Goal: Information Seeking & Learning: Check status

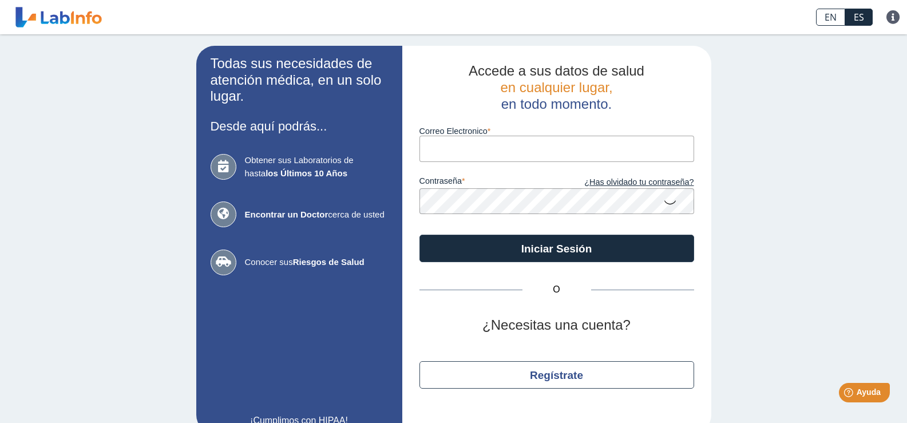
click at [457, 154] on input "Correo Electronico" at bounding box center [556, 149] width 275 height 26
click at [458, 153] on input "Correo Electronico" at bounding box center [556, 149] width 275 height 26
click at [549, 149] on input "Correo Electronico" at bounding box center [556, 149] width 275 height 26
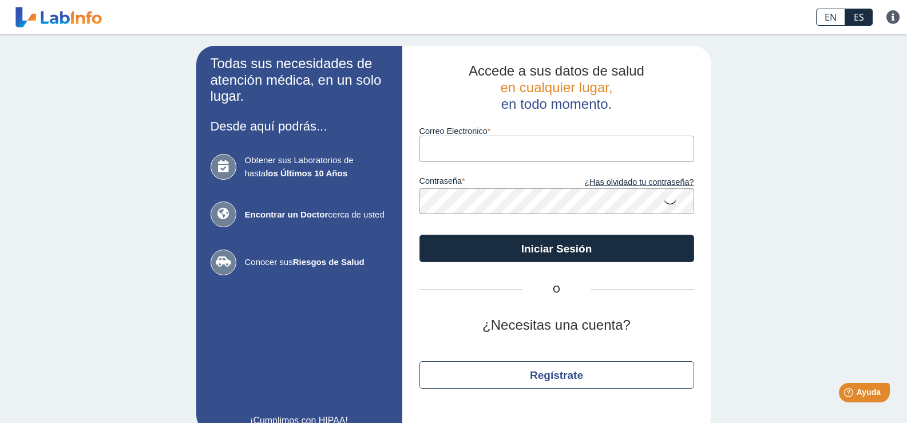
click at [549, 149] on input "Correo Electronico" at bounding box center [556, 149] width 275 height 26
click at [549, 148] on input "Correo Electronico" at bounding box center [556, 149] width 275 height 26
click at [485, 153] on input "Correo Electronico" at bounding box center [556, 149] width 275 height 26
click at [664, 202] on icon at bounding box center [670, 202] width 14 height 22
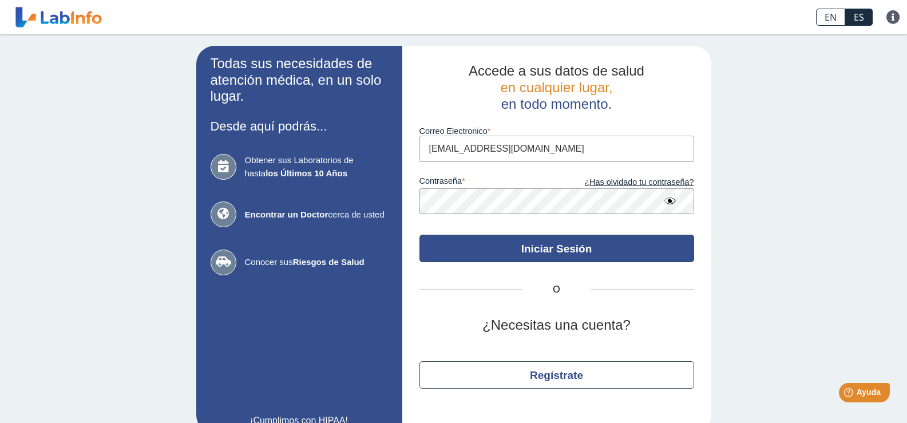
click at [597, 248] on button "Iniciar Sesión" at bounding box center [556, 248] width 275 height 27
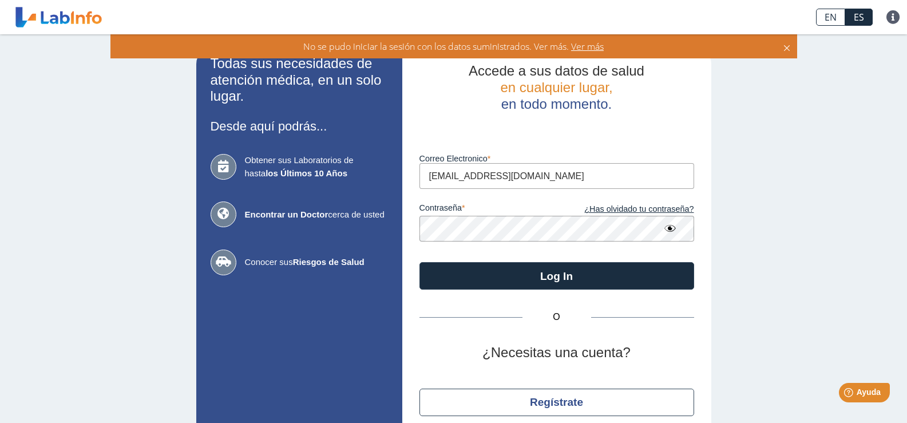
click at [586, 177] on input "[EMAIL_ADDRESS][DOMAIN_NAME]" at bounding box center [556, 176] width 275 height 26
click at [573, 174] on input "[EMAIL_ADDRESS][DOMAIN_NAME]" at bounding box center [556, 176] width 275 height 26
click at [507, 176] on input "[EMAIL_ADDRESS][DOMAIN_NAME]" at bounding box center [556, 176] width 275 height 26
click at [582, 180] on input "[EMAIL_ADDRESS][DOMAIN_NAME]" at bounding box center [556, 176] width 275 height 26
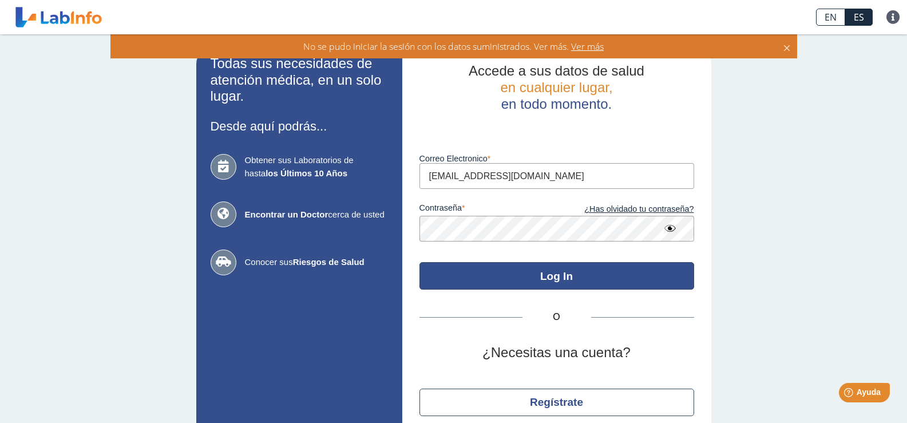
type input "[EMAIL_ADDRESS][DOMAIN_NAME]"
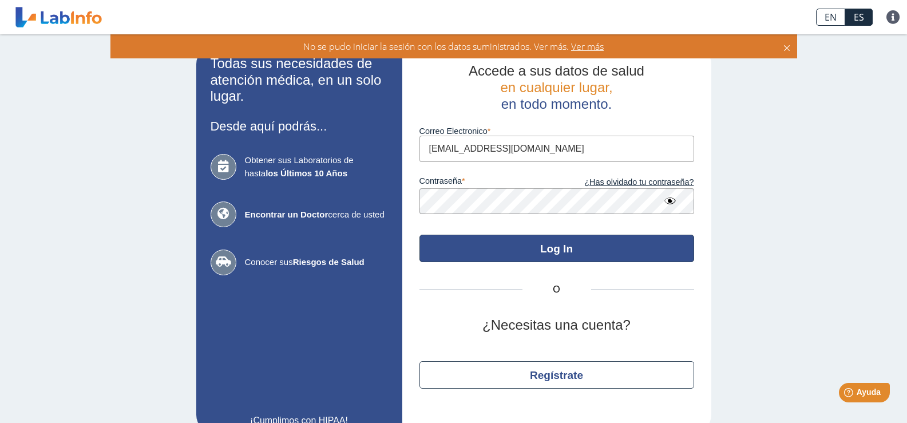
click at [559, 271] on div "Accede a sus datos de salud en cualquier lugar, en todo momento. Correo Electro…" at bounding box center [556, 239] width 309 height 387
click at [561, 250] on button "Log In" at bounding box center [556, 248] width 275 height 27
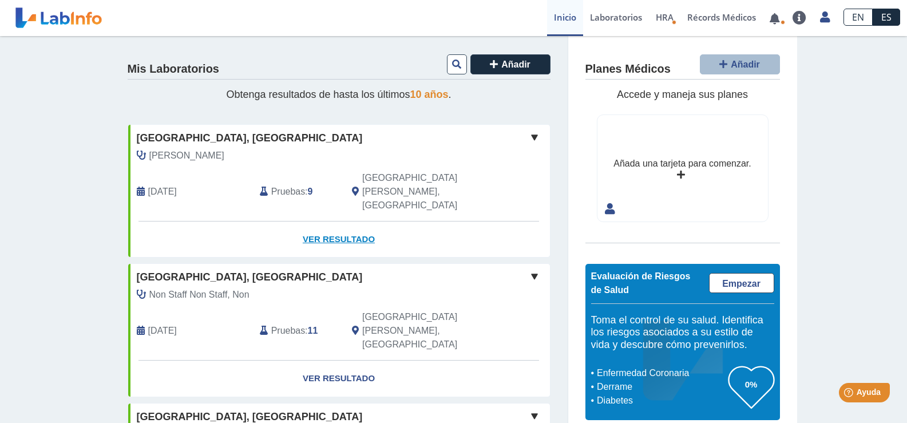
click at [312, 221] on link "Ver Resultado" at bounding box center [339, 239] width 422 height 36
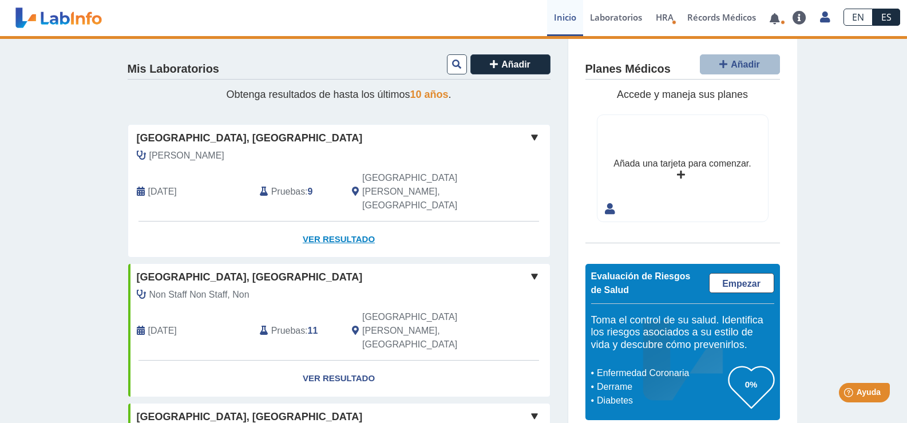
click at [313, 221] on link "Ver Resultado" at bounding box center [339, 239] width 422 height 36
click at [315, 221] on link "Ver Resultado" at bounding box center [339, 239] width 422 height 36
click at [344, 221] on link "Ver Resultado" at bounding box center [339, 239] width 422 height 36
click at [531, 138] on span at bounding box center [535, 137] width 14 height 14
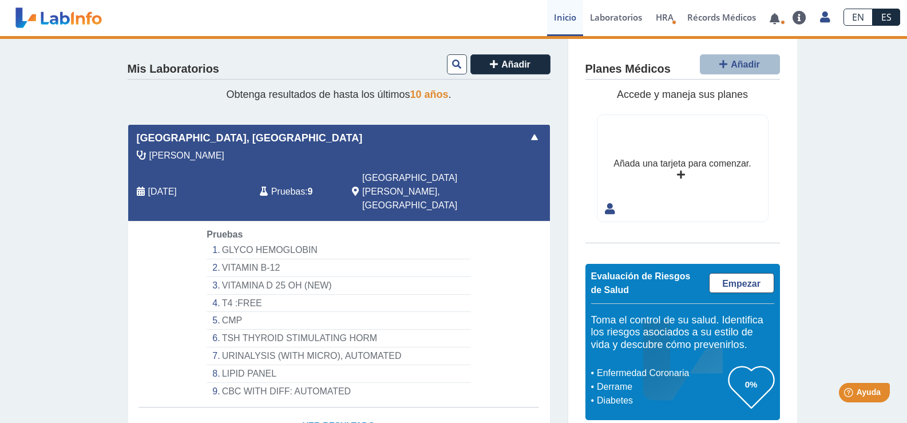
click at [364, 407] on link "Ver Resultado" at bounding box center [339, 425] width 422 height 36
click at [358, 407] on link "Ver Resultado" at bounding box center [339, 425] width 422 height 36
drag, startPoint x: 554, startPoint y: 146, endPoint x: 560, endPoint y: 270, distance: 123.8
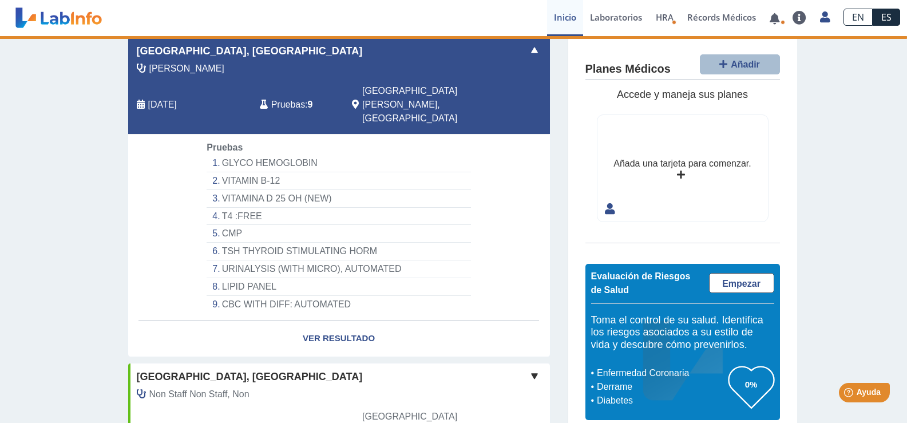
scroll to position [58, 0]
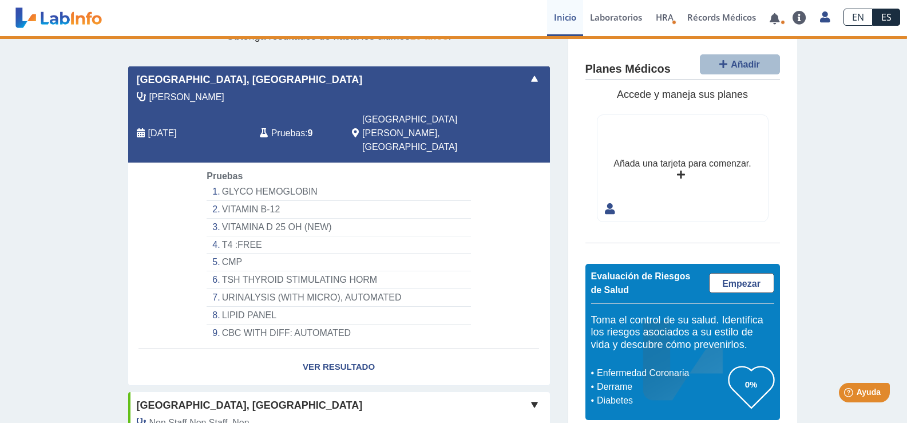
click at [474, 192] on div "Pruebas GLYCO HEMOGLOBIN VITAMIN B-12 VITAMINA D 25 OH (NEW) T4 :FREE CMP TSH T…" at bounding box center [338, 255] width 281 height 172
click at [342, 349] on link "Ver Resultado" at bounding box center [339, 367] width 422 height 36
click at [339, 349] on link "Ver Resultado" at bounding box center [339, 367] width 422 height 36
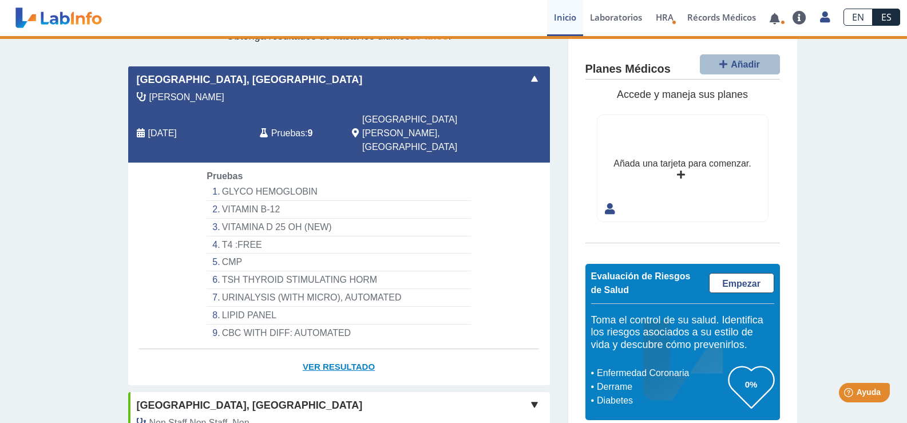
click at [343, 349] on link "Ver Resultado" at bounding box center [339, 367] width 422 height 36
click at [271, 183] on li "GLYCO HEMOGLOBIN" at bounding box center [339, 192] width 264 height 18
click at [350, 349] on link "Ver Resultado" at bounding box center [339, 367] width 422 height 36
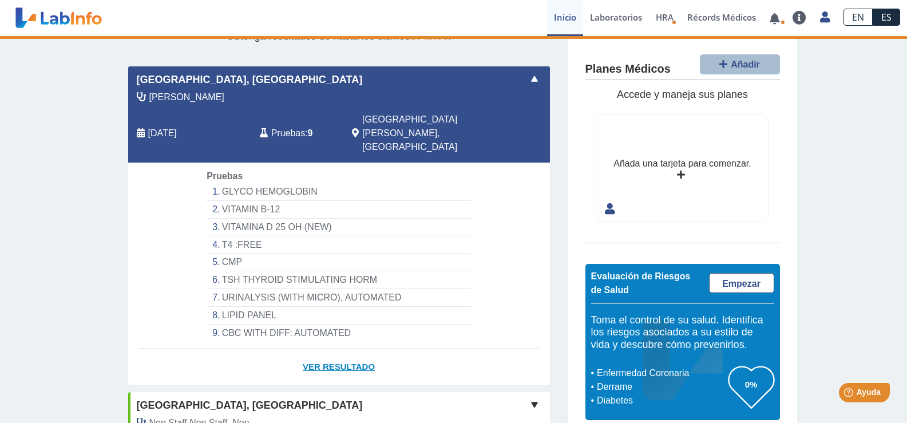
click at [350, 349] on link "Ver Resultado" at bounding box center [339, 367] width 422 height 36
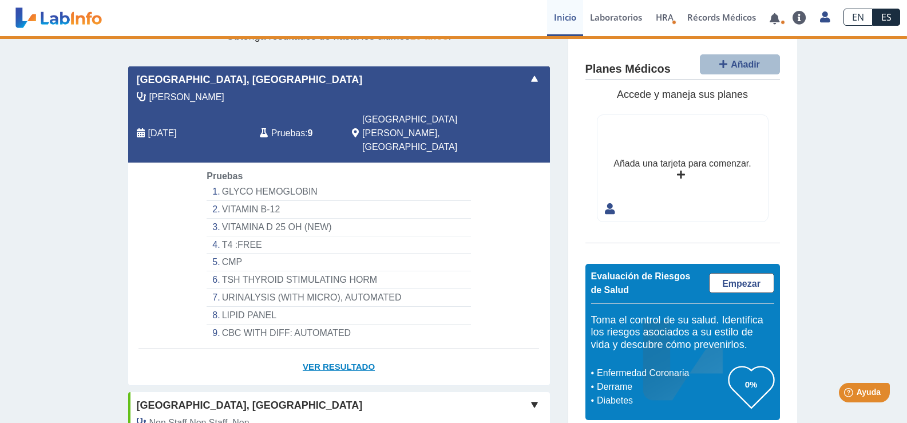
click at [350, 349] on link "Ver Resultado" at bounding box center [339, 367] width 422 height 36
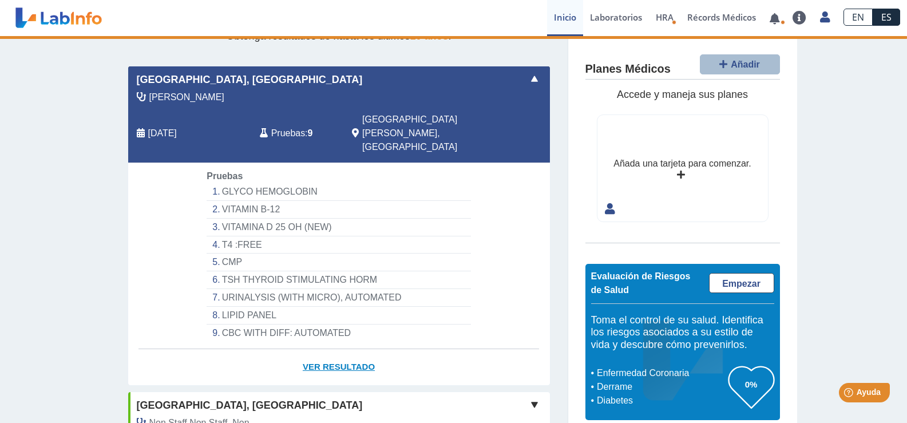
click at [350, 349] on link "Ver Resultado" at bounding box center [339, 367] width 422 height 36
drag, startPoint x: 350, startPoint y: 336, endPoint x: 387, endPoint y: 331, distance: 37.0
click at [387, 349] on link "Ver Resultado" at bounding box center [339, 367] width 422 height 36
click at [361, 349] on link "Ver Resultado" at bounding box center [339, 367] width 422 height 36
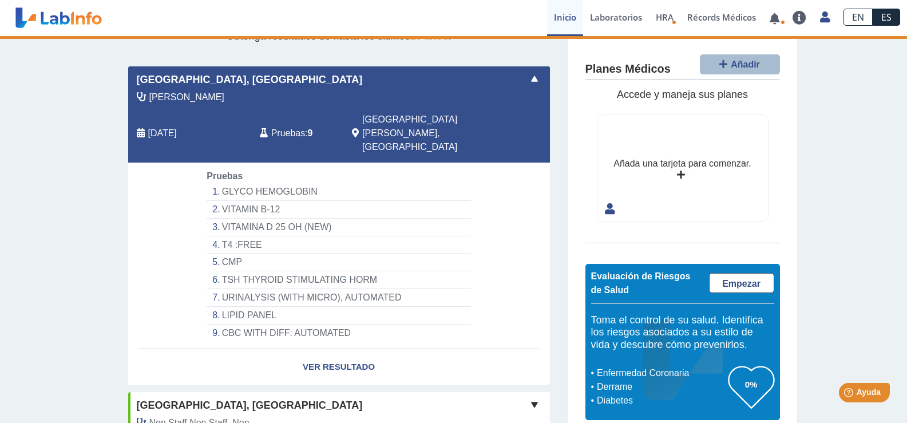
click at [295, 183] on li "GLYCO HEMOGLOBIN" at bounding box center [339, 192] width 264 height 18
drag, startPoint x: 396, startPoint y: 236, endPoint x: 398, endPoint y: 247, distance: 11.0
click at [397, 254] on li "CMP" at bounding box center [339, 263] width 264 height 18
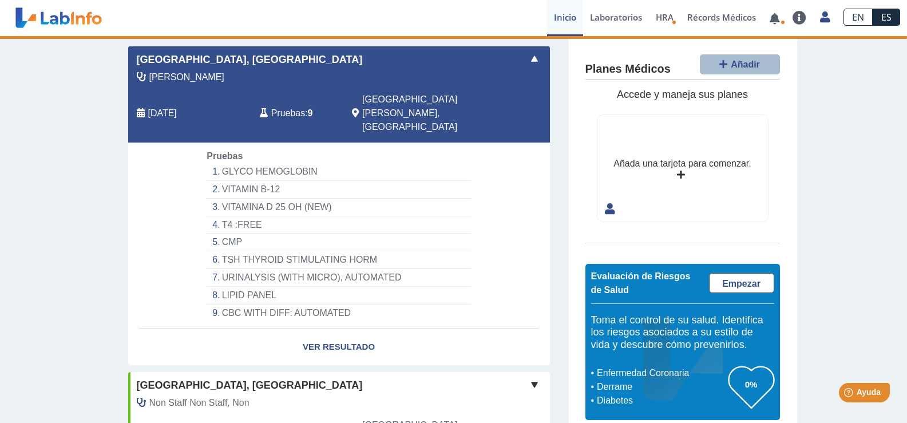
scroll to position [80, 0]
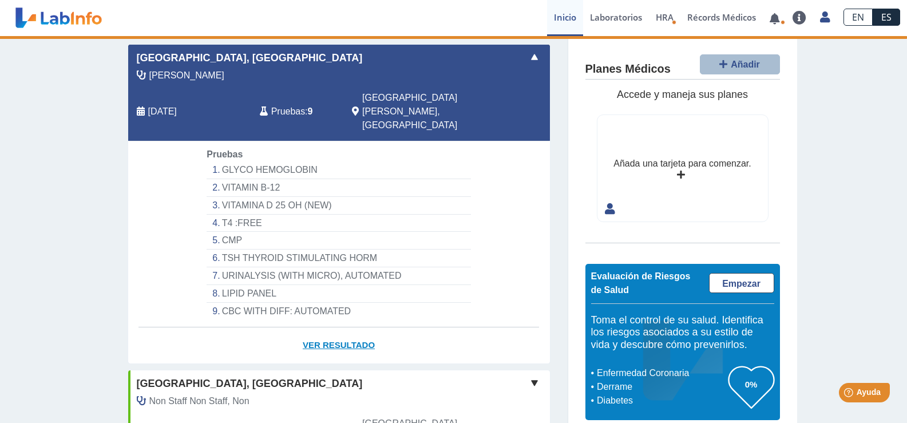
click at [323, 327] on link "Ver Resultado" at bounding box center [339, 345] width 422 height 36
click at [859, 18] on link "EN" at bounding box center [857, 17] width 29 height 17
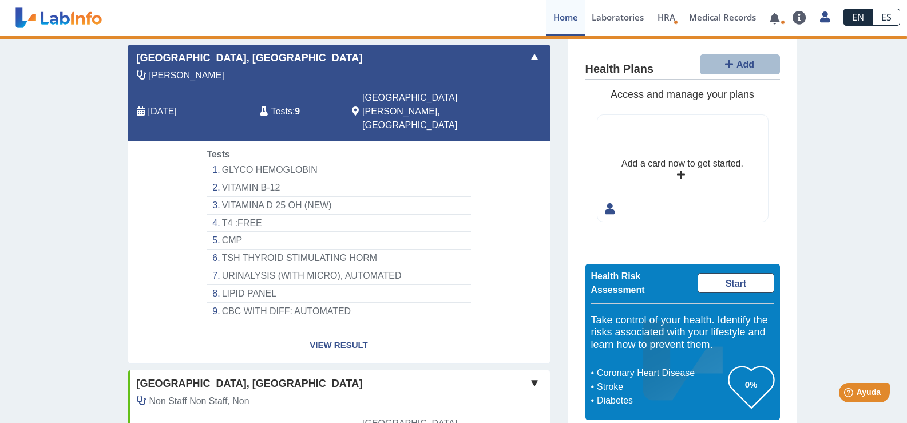
click at [888, 13] on link "ES" at bounding box center [886, 17] width 27 height 17
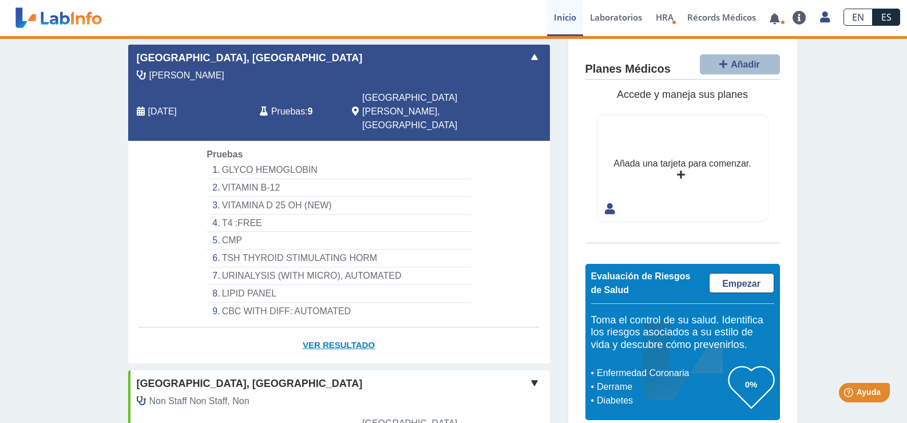
click at [353, 327] on link "Ver Resultado" at bounding box center [339, 345] width 422 height 36
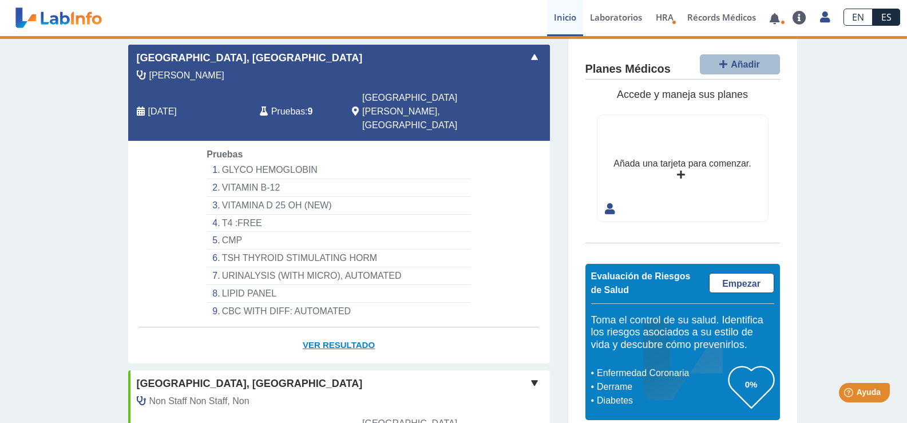
click at [353, 327] on link "Ver Resultado" at bounding box center [339, 345] width 422 height 36
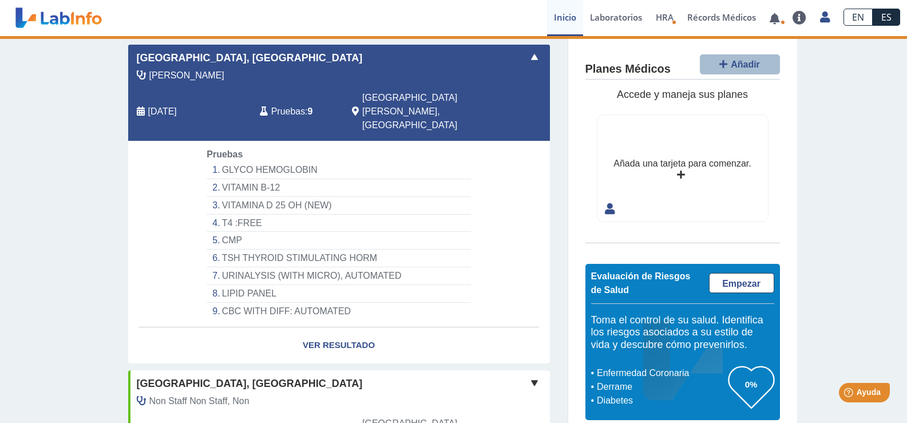
click at [532, 56] on span at bounding box center [535, 57] width 14 height 14
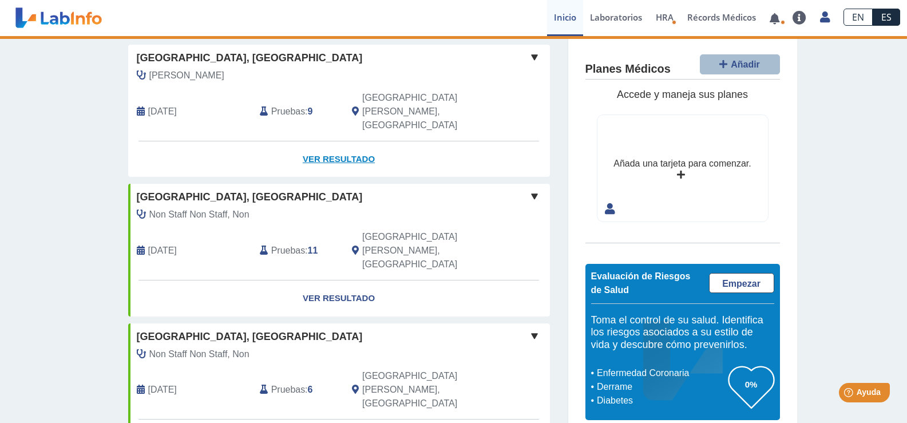
click at [344, 141] on link "Ver Resultado" at bounding box center [339, 159] width 422 height 36
click at [343, 141] on link "Ver Resultado" at bounding box center [339, 159] width 422 height 36
click at [625, 16] on link "Laboratorios" at bounding box center [616, 18] width 66 height 36
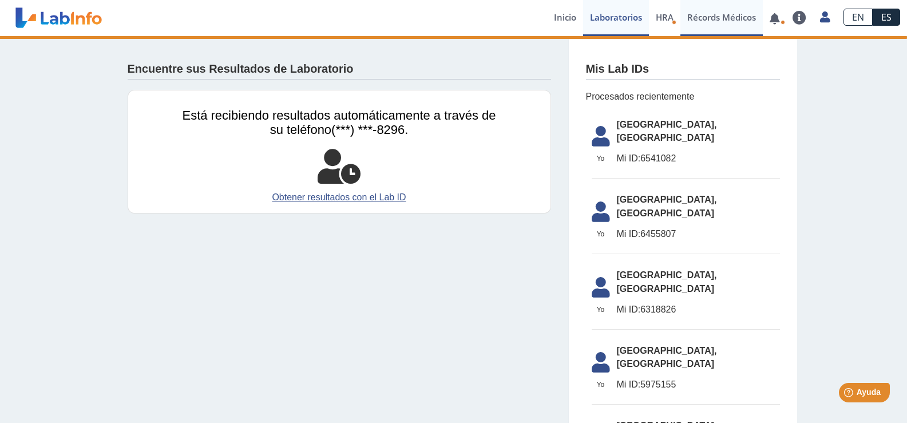
click at [689, 15] on link "Récords Médicos" at bounding box center [721, 18] width 82 height 36
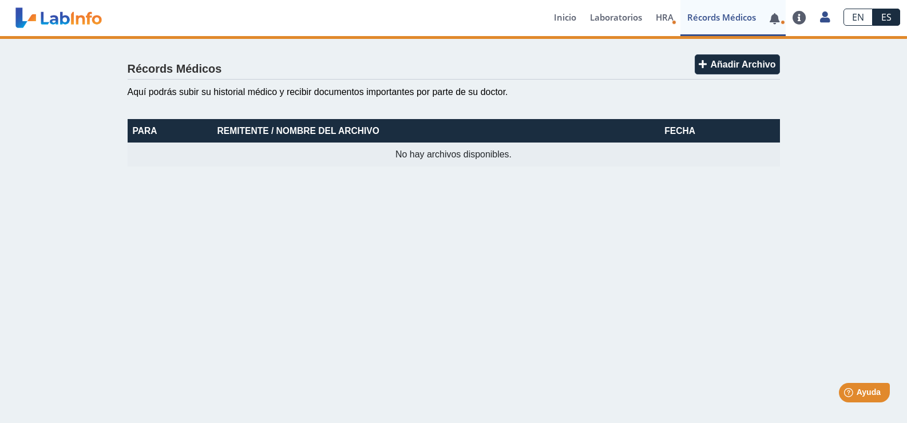
click at [779, 14] on link at bounding box center [774, 18] width 23 height 9
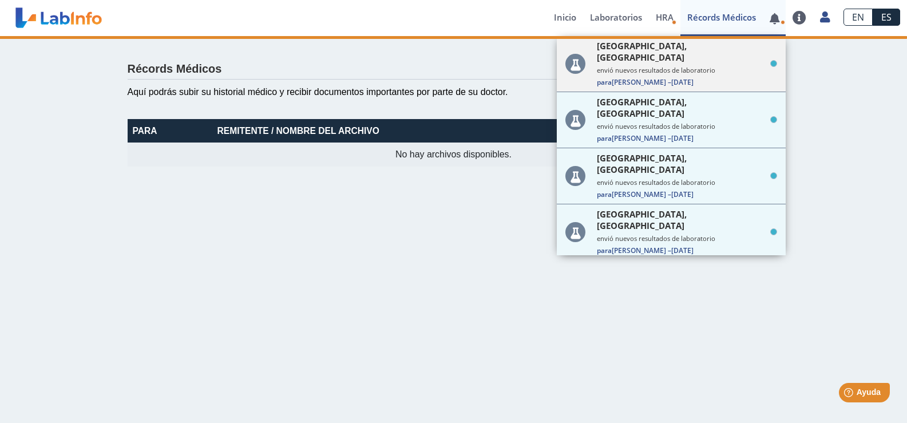
click at [684, 66] on small "envió nuevos resultados de laboratorio" at bounding box center [687, 70] width 180 height 9
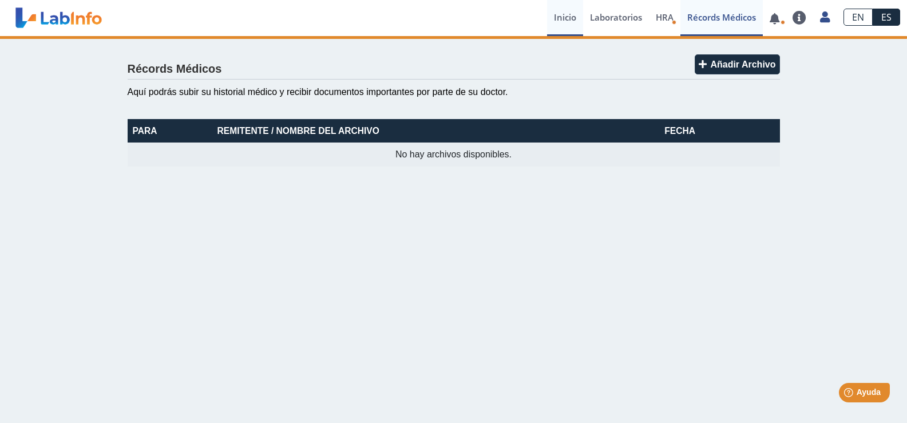
click at [568, 13] on link "Inicio" at bounding box center [565, 18] width 36 height 36
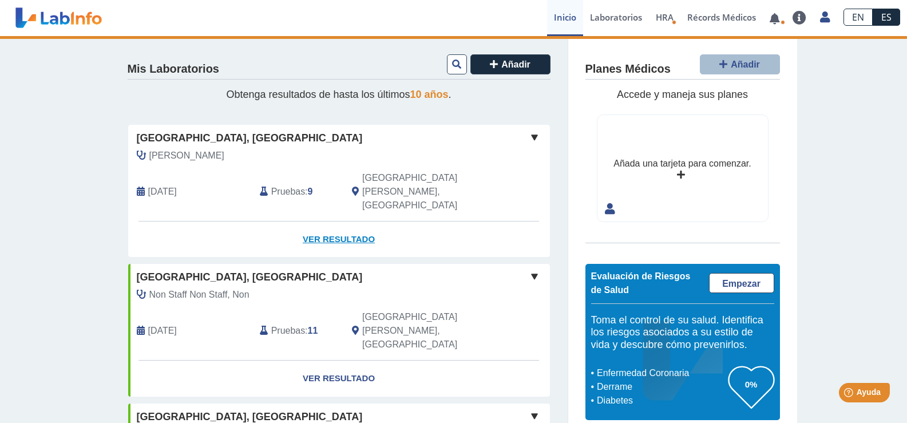
click at [362, 221] on link "Ver Resultado" at bounding box center [339, 239] width 422 height 36
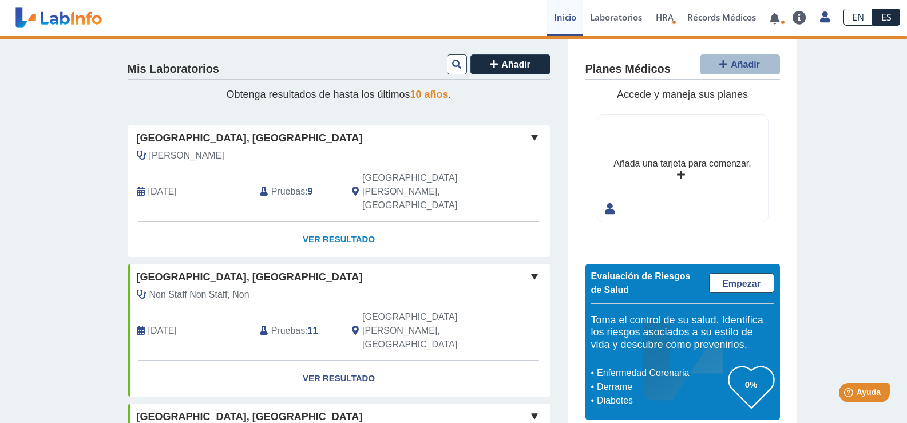
click at [362, 221] on link "Ver Resultado" at bounding box center [339, 239] width 422 height 36
click at [360, 221] on link "Ver Resultado" at bounding box center [339, 239] width 422 height 36
click at [529, 137] on span at bounding box center [535, 137] width 14 height 14
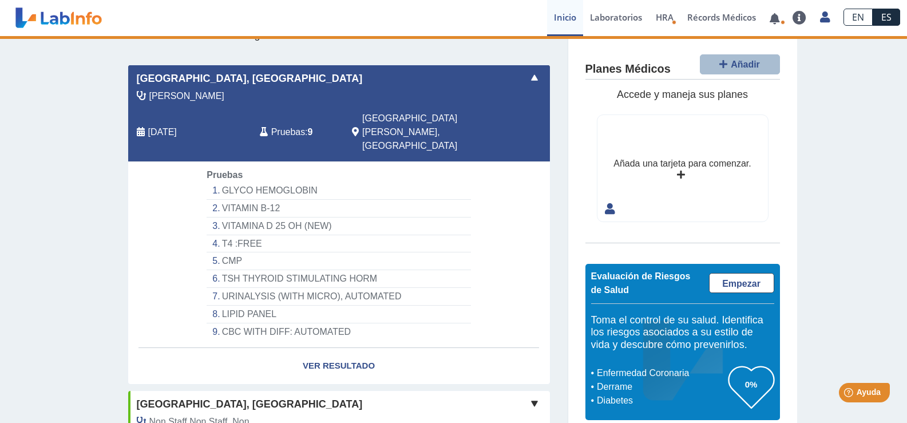
scroll to position [106, 0]
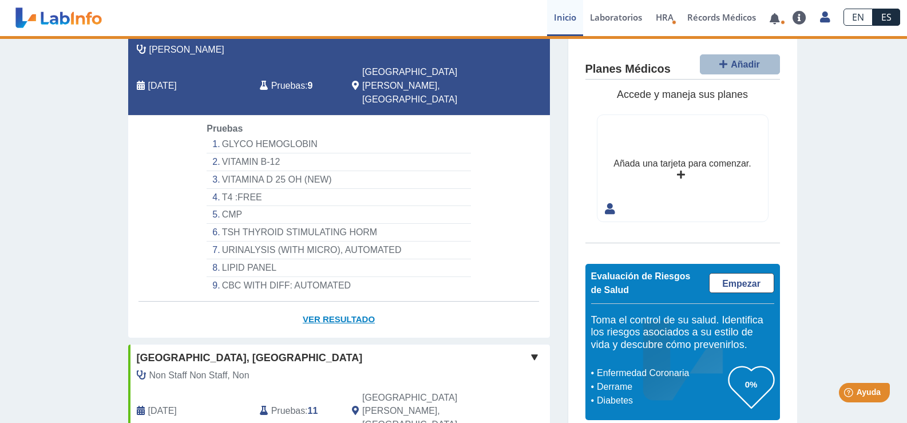
click at [354, 302] on link "Ver Resultado" at bounding box center [339, 320] width 422 height 36
click at [355, 302] on link "Ver Resultado" at bounding box center [339, 320] width 422 height 36
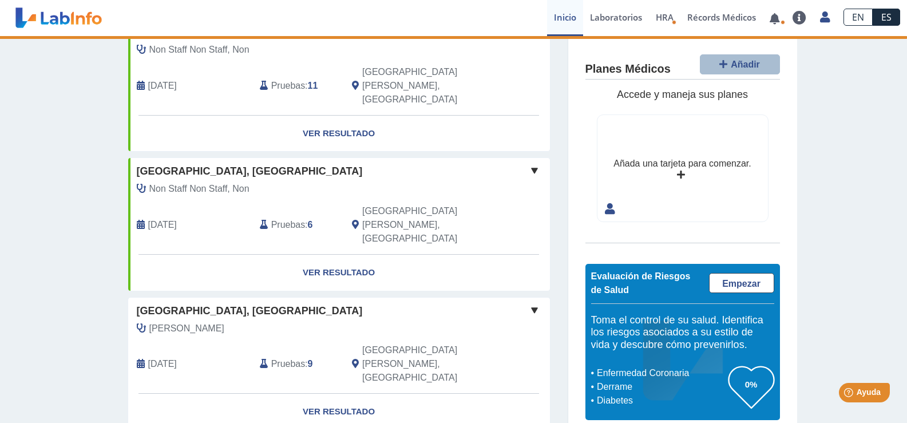
click at [355, 322] on div "[PERSON_NAME] [DATE] Pruebas : 9 [GEOGRAPHIC_DATA][PERSON_NAME], [GEOGRAPHIC_DA…" at bounding box center [313, 358] width 387 height 72
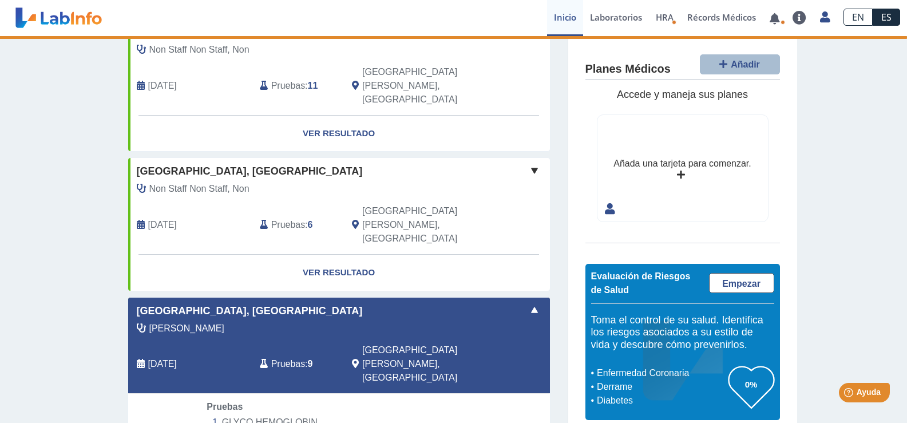
click at [426, 414] on li "GLYCO HEMOGLOBIN" at bounding box center [339, 423] width 264 height 18
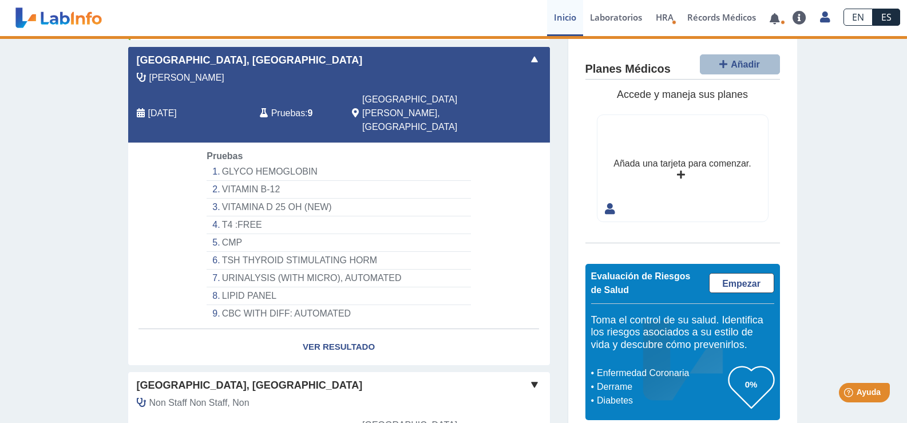
scroll to position [363, 0]
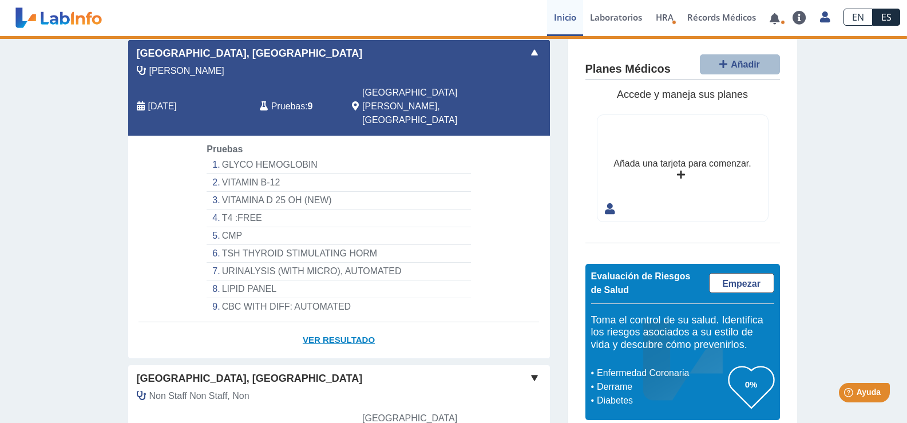
click at [358, 322] on link "Ver Resultado" at bounding box center [339, 340] width 422 height 36
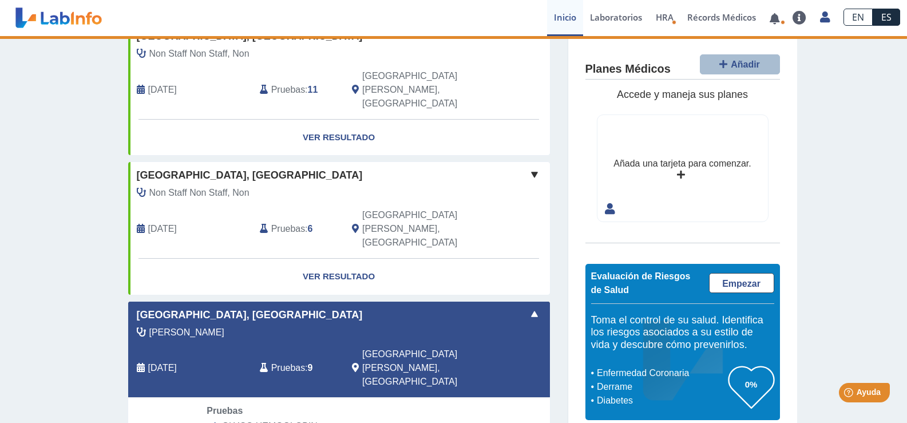
scroll to position [0, 0]
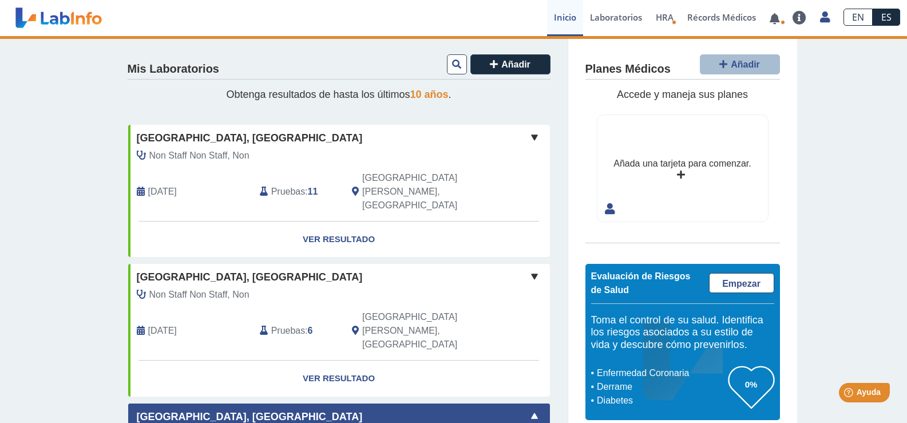
click at [534, 409] on span at bounding box center [535, 416] width 14 height 14
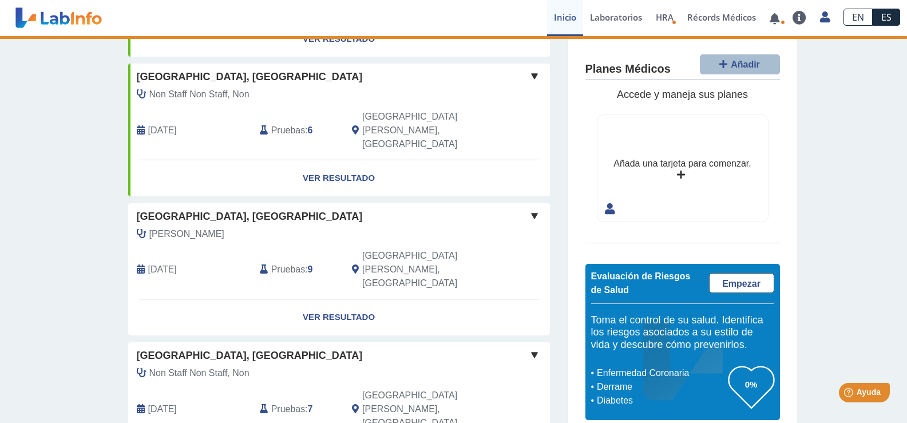
scroll to position [213, 0]
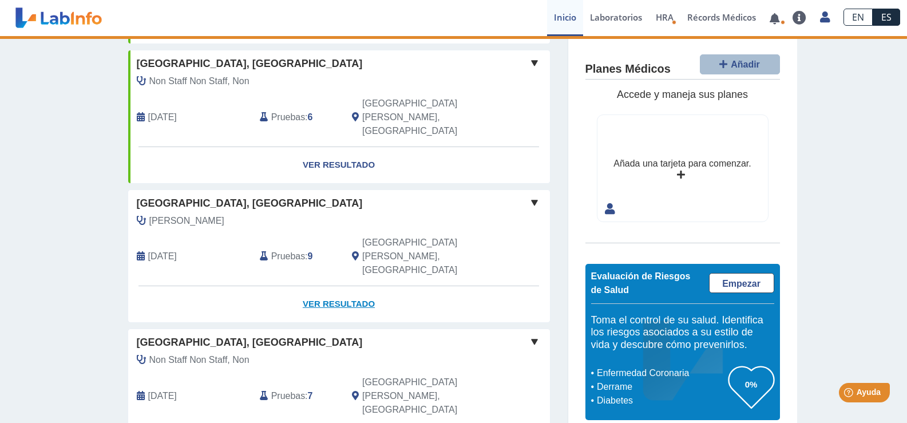
click at [307, 286] on link "Ver Resultado" at bounding box center [339, 304] width 422 height 36
click at [529, 196] on span at bounding box center [535, 203] width 14 height 14
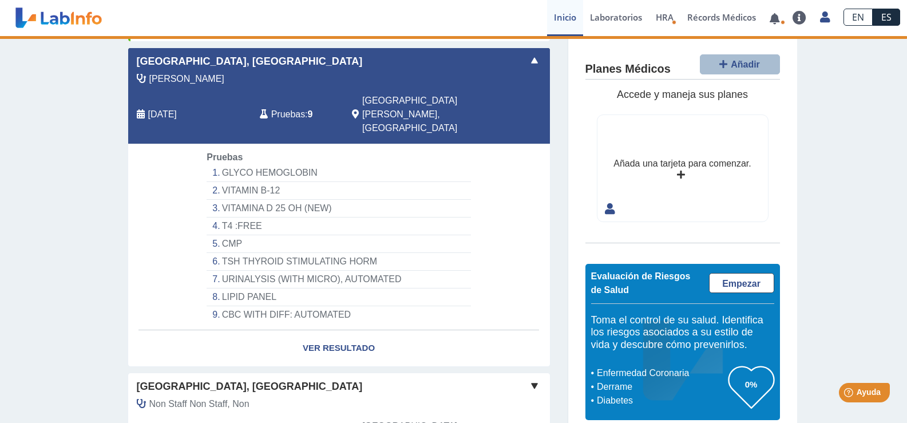
scroll to position [358, 0]
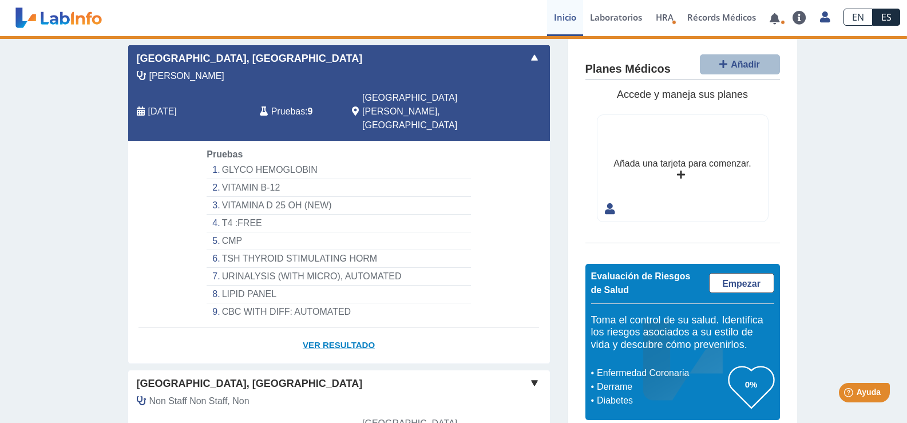
click at [344, 327] on link "Ver Resultado" at bounding box center [339, 345] width 422 height 36
click at [245, 161] on li "GLYCO HEMOGLOBIN" at bounding box center [339, 170] width 264 height 18
click at [264, 161] on li "GLYCO HEMOGLOBIN" at bounding box center [339, 170] width 264 height 18
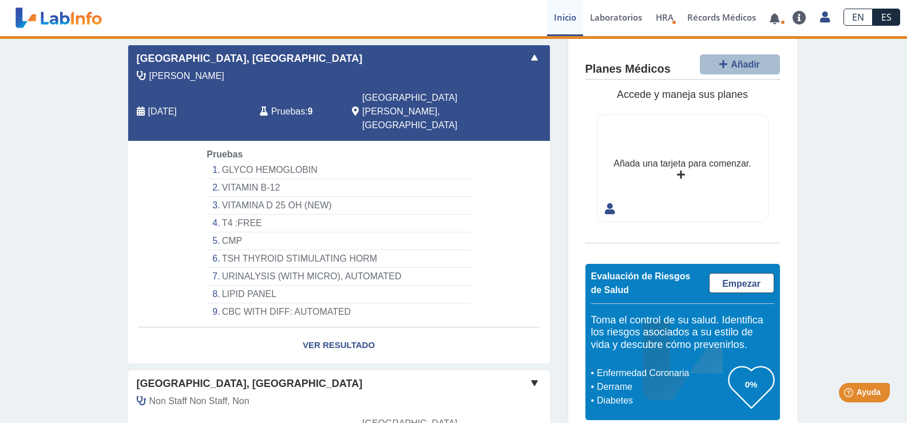
click at [264, 161] on li "GLYCO HEMOGLOBIN" at bounding box center [339, 170] width 264 height 18
click at [331, 327] on link "Ver Resultado" at bounding box center [339, 345] width 422 height 36
drag, startPoint x: 559, startPoint y: 196, endPoint x: 567, endPoint y: 125, distance: 70.8
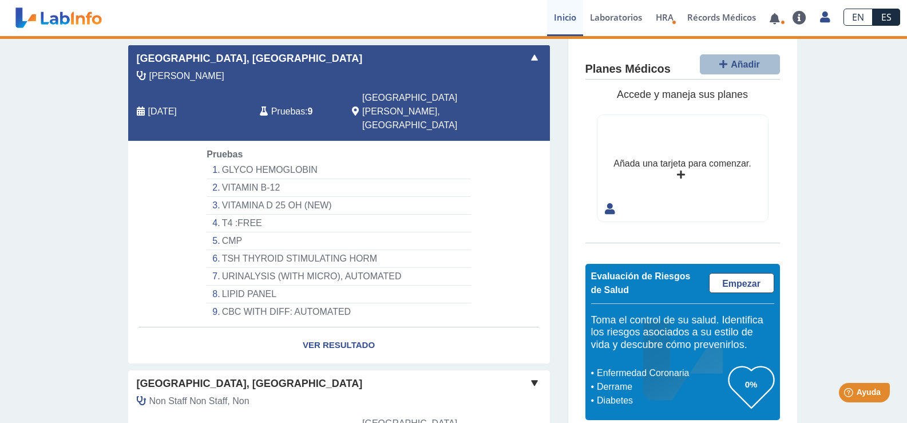
click at [567, 125] on app-home "Mis Laboratorios Añadir Obtenga resultados de hasta los últimos 10 años . Hospi…" at bounding box center [453, 180] width 687 height 1005
click at [429, 215] on li "T4 :FREE" at bounding box center [339, 224] width 264 height 18
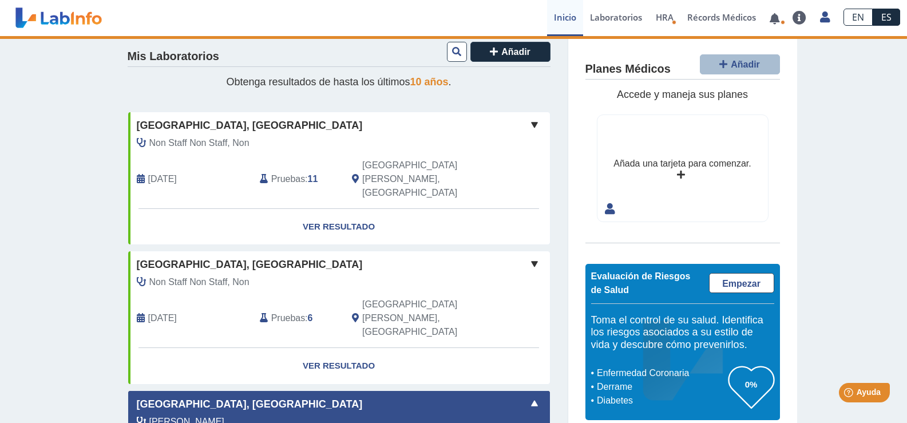
scroll to position [0, 0]
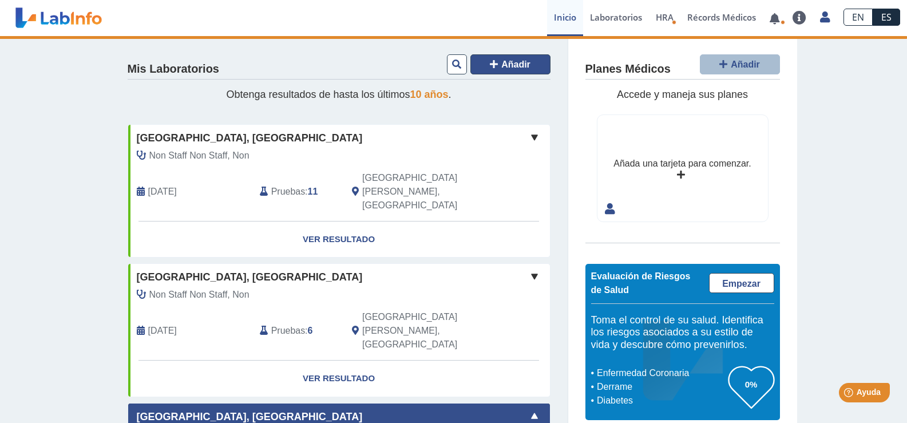
click at [502, 69] on span "Añadir" at bounding box center [515, 65] width 29 height 10
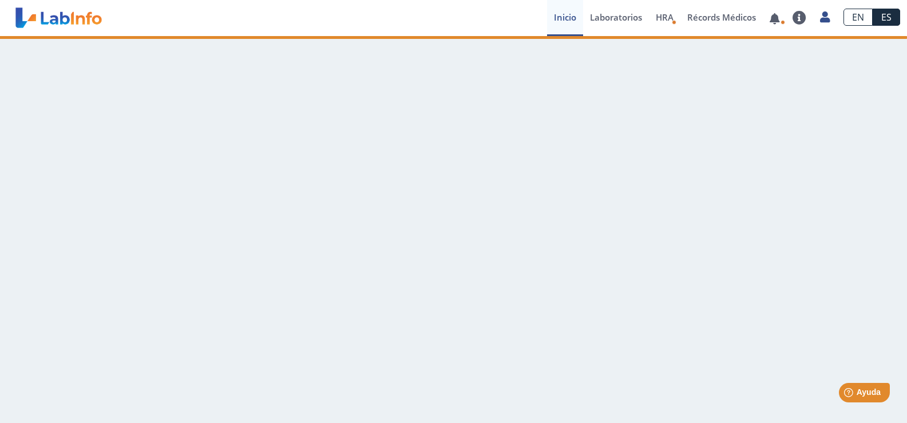
click at [568, 16] on link "Inicio" at bounding box center [565, 18] width 36 height 36
click at [620, 18] on link "Laboratorios" at bounding box center [616, 18] width 66 height 36
click at [694, 20] on link "Récords Médicos" at bounding box center [721, 18] width 82 height 36
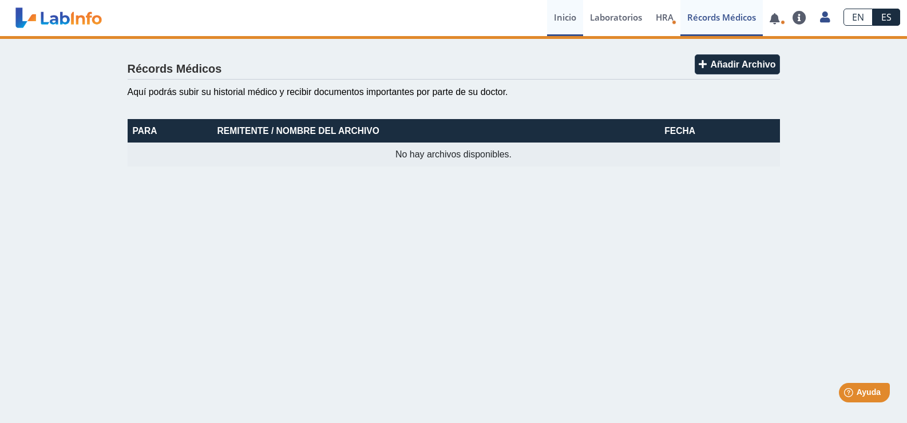
click at [569, 20] on link "Inicio" at bounding box center [565, 18] width 36 height 36
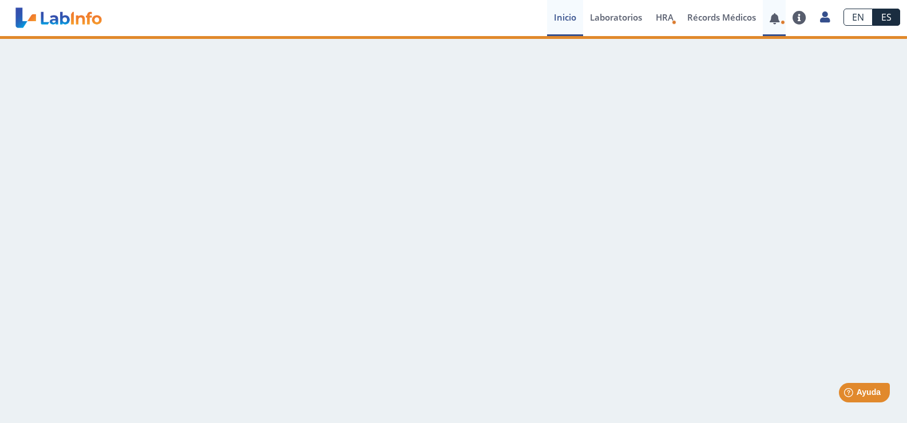
click at [774, 18] on link at bounding box center [774, 18] width 23 height 9
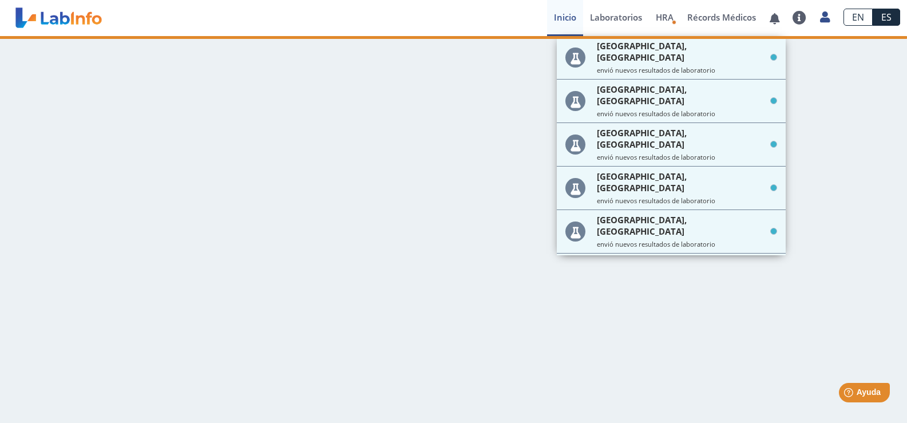
click at [858, 16] on link "EN" at bounding box center [857, 17] width 29 height 17
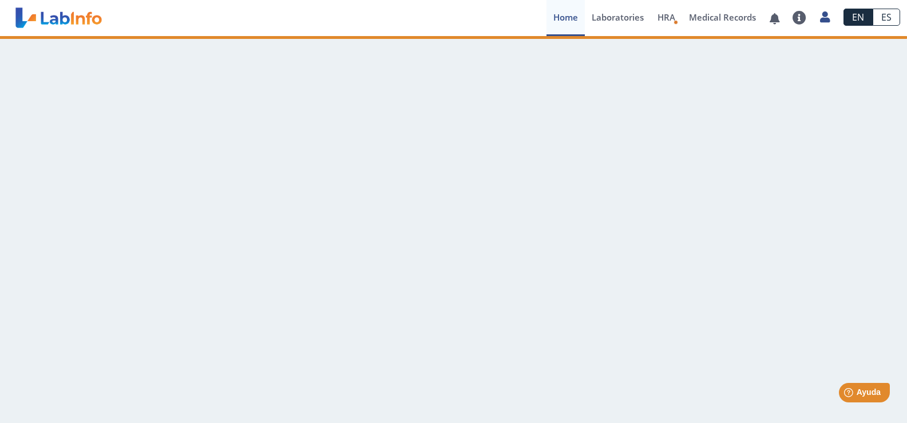
click at [889, 17] on link "ES" at bounding box center [886, 17] width 27 height 17
drag, startPoint x: 728, startPoint y: 112, endPoint x: 579, endPoint y: 43, distance: 164.7
click at [727, 112] on main at bounding box center [453, 229] width 907 height 387
click at [568, 7] on link "Inicio" at bounding box center [565, 18] width 36 height 36
click at [572, 13] on link "Inicio" at bounding box center [565, 18] width 36 height 36
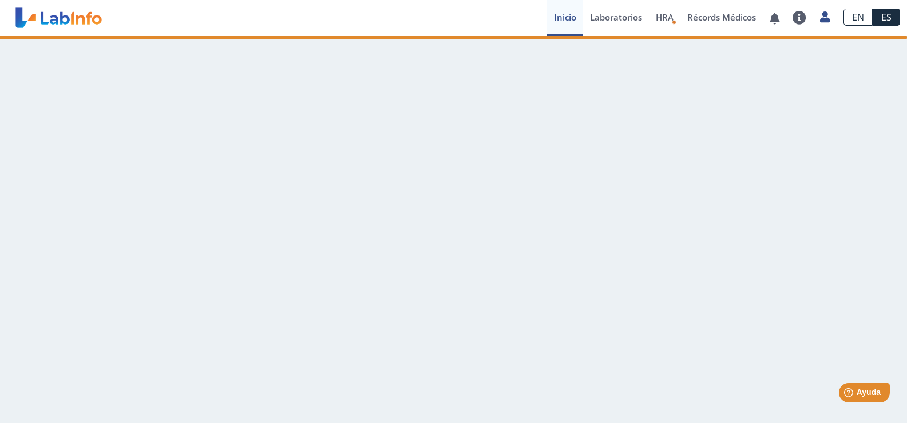
click at [572, 13] on link "Inicio" at bounding box center [565, 18] width 36 height 36
click at [568, 18] on link "Inicio" at bounding box center [565, 18] width 36 height 36
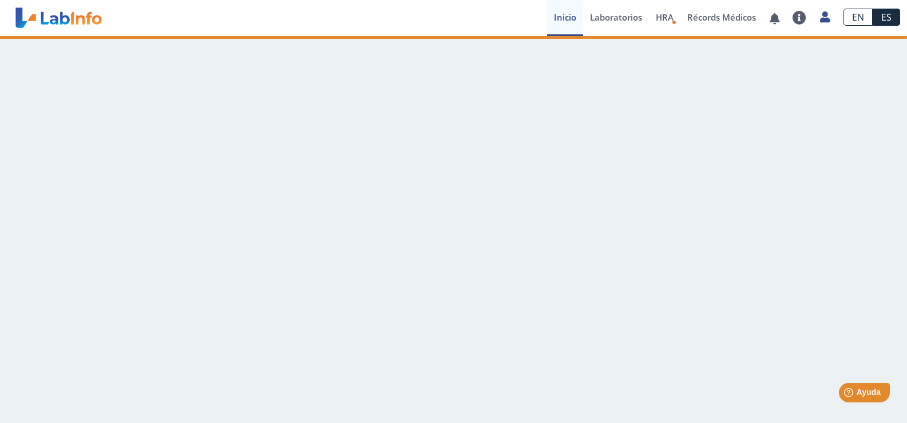
click at [573, 21] on link "Inicio" at bounding box center [565, 18] width 36 height 36
click at [603, 16] on link "Laboratorios" at bounding box center [616, 18] width 66 height 36
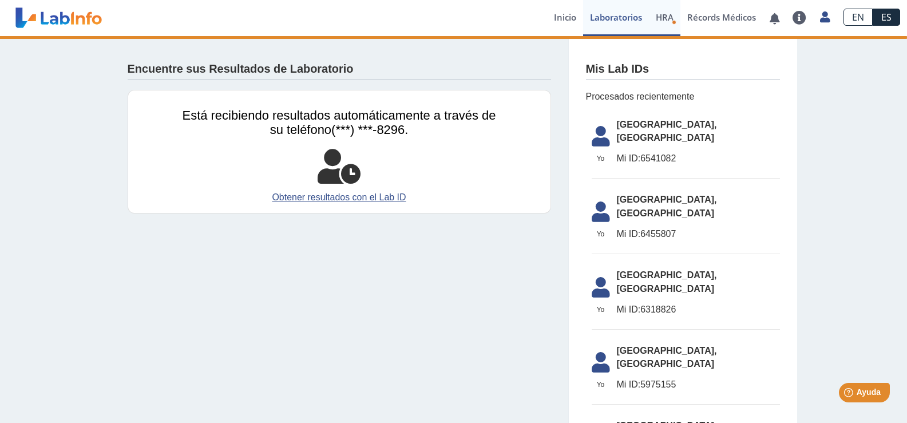
click at [664, 16] on span "HRA" at bounding box center [665, 16] width 18 height 11
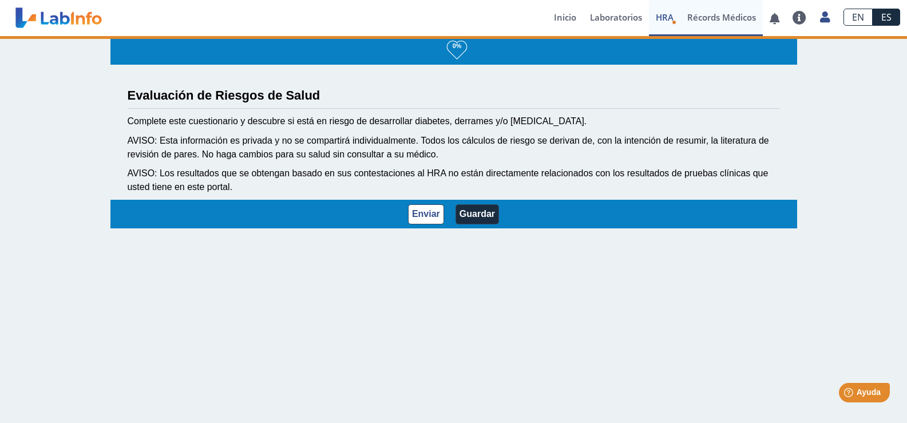
click at [700, 16] on link "Récords Médicos" at bounding box center [721, 18] width 82 height 36
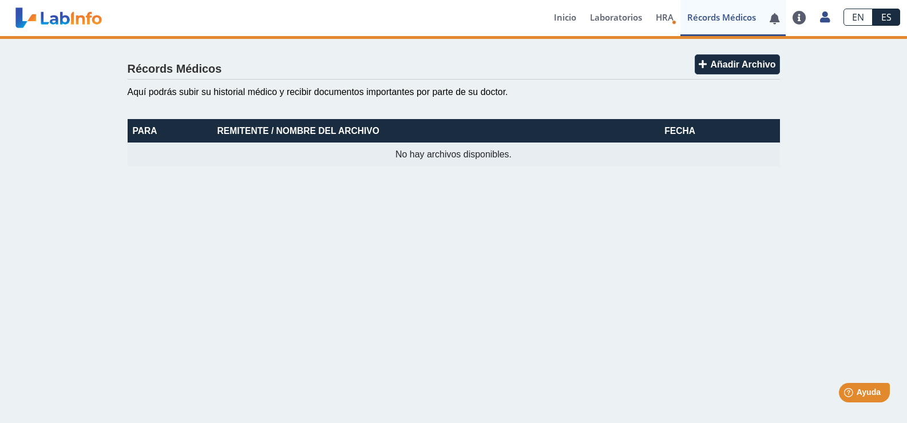
click at [769, 17] on link at bounding box center [774, 18] width 23 height 9
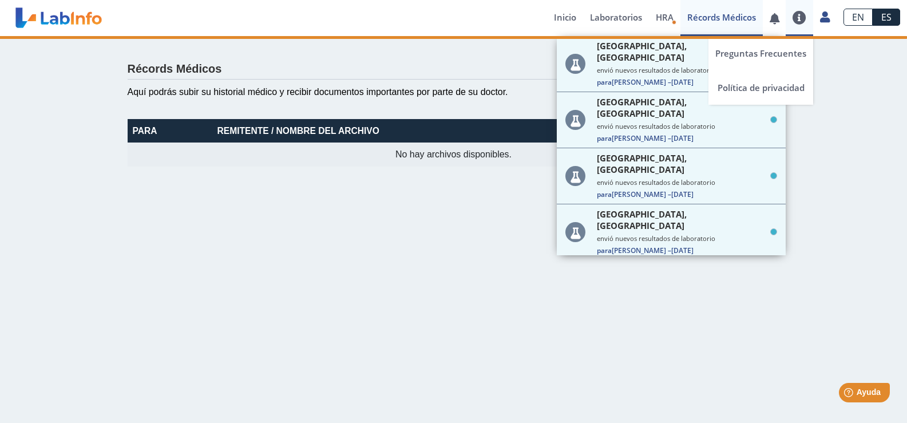
click at [795, 15] on link at bounding box center [799, 18] width 27 height 14
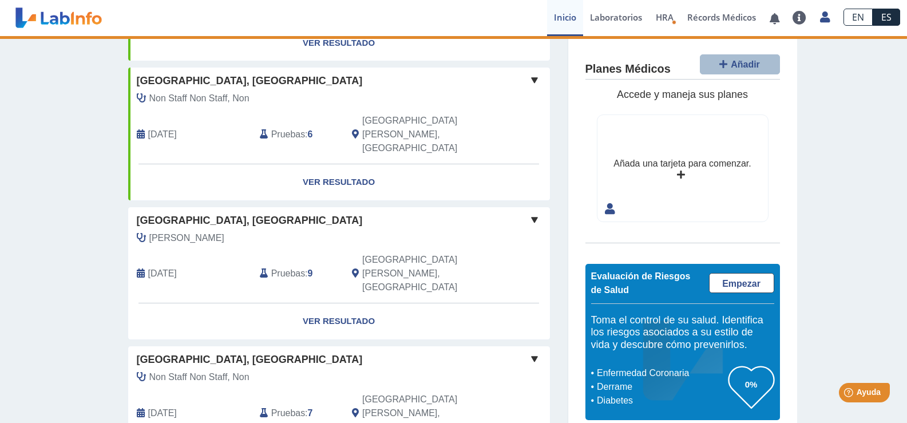
scroll to position [204, 0]
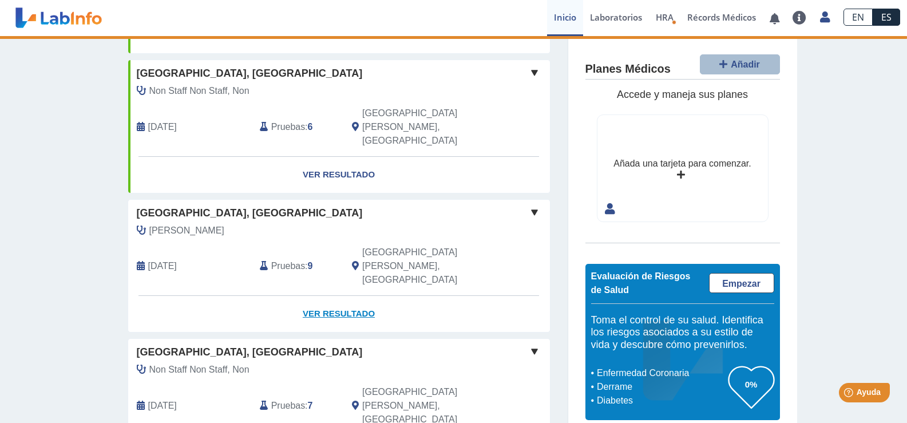
click at [354, 296] on link "Ver Resultado" at bounding box center [339, 314] width 422 height 36
click at [351, 296] on link "Ver Resultado" at bounding box center [339, 314] width 422 height 36
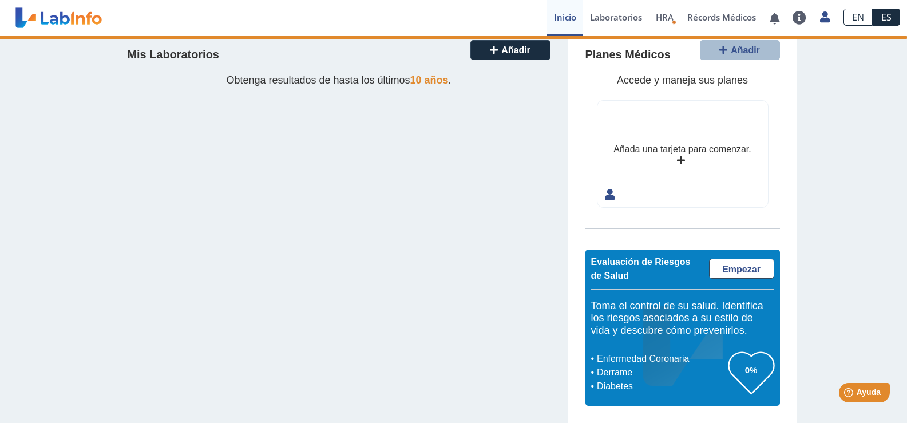
scroll to position [14, 0]
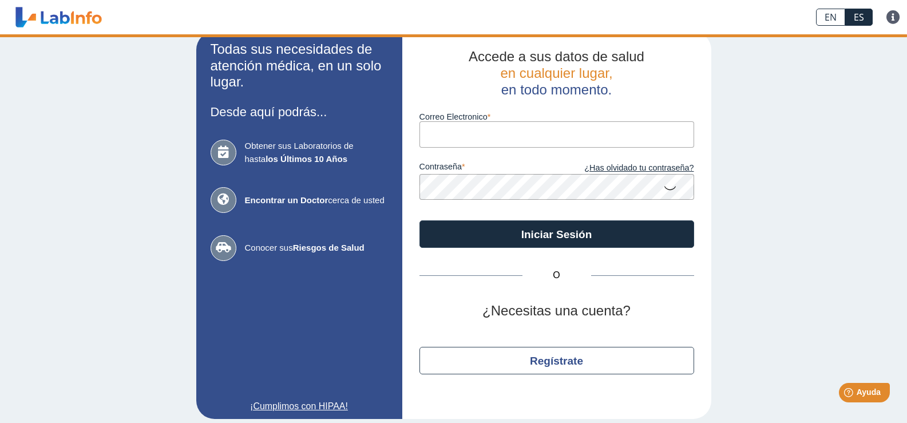
drag, startPoint x: 350, startPoint y: 230, endPoint x: 760, endPoint y: 148, distance: 417.9
click at [762, 148] on div "Todas sus necesidades de atención médica, en un solo lugar. Desde aquí podrás..…" at bounding box center [453, 225] width 907 height 410
click at [759, 255] on div "Todas sus necesidades de atención médica, en un solo lugar. Desde aquí podrás..…" at bounding box center [453, 225] width 907 height 410
click at [461, 128] on input "Correo Electronico" at bounding box center [556, 134] width 275 height 26
click at [469, 128] on input "Correo Electronico" at bounding box center [556, 134] width 275 height 26
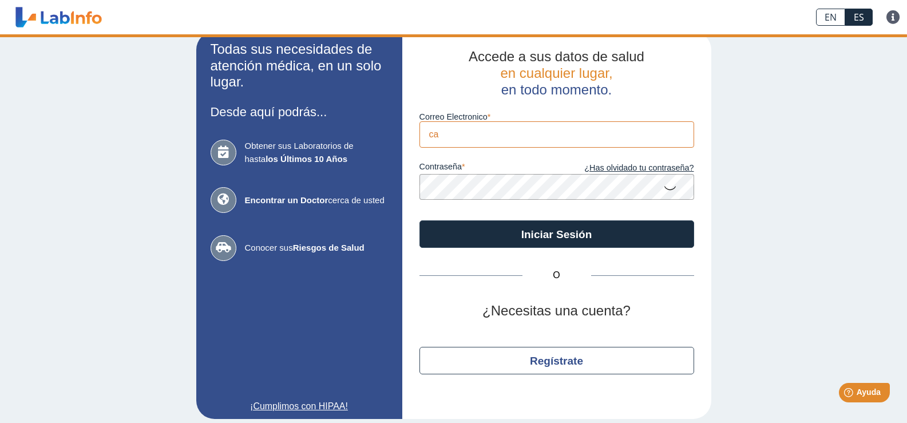
type input "[EMAIL_ADDRESS][DOMAIN_NAME]"
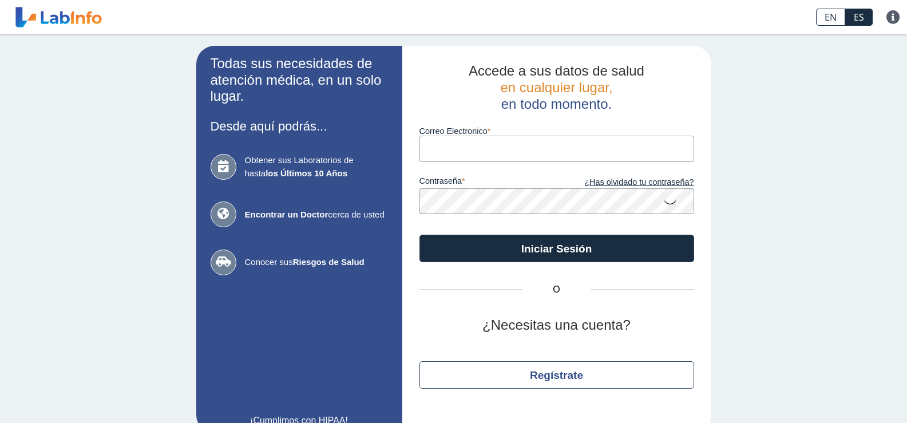
drag, startPoint x: 0, startPoint y: 0, endPoint x: 507, endPoint y: 151, distance: 529.0
click at [507, 151] on input "Correo Electronico" at bounding box center [556, 149] width 275 height 26
type input "[EMAIL_ADDRESS][DOMAIN_NAME]"
click at [663, 200] on icon at bounding box center [670, 202] width 14 height 22
click at [663, 202] on icon at bounding box center [670, 201] width 14 height 21
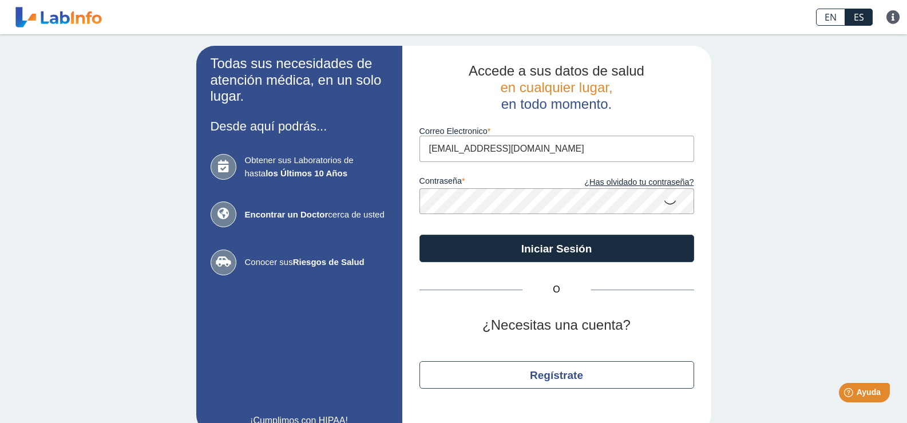
click at [663, 202] on icon at bounding box center [670, 202] width 14 height 22
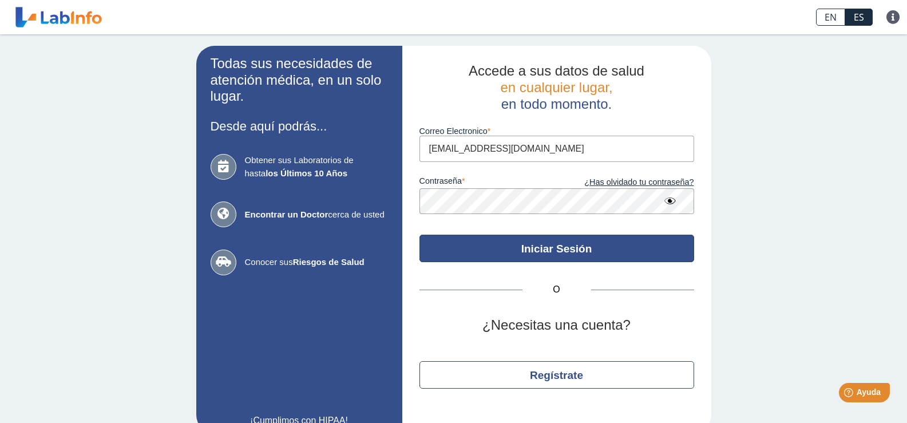
click at [560, 250] on button "Iniciar Sesión" at bounding box center [556, 248] width 275 height 27
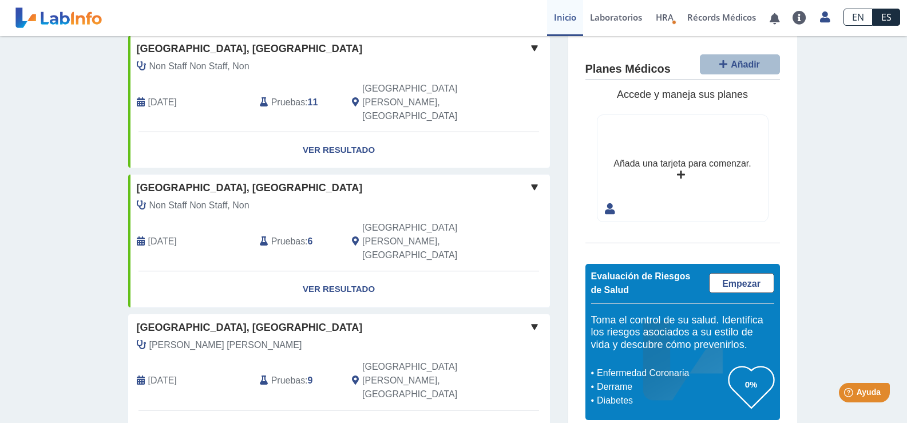
scroll to position [113, 0]
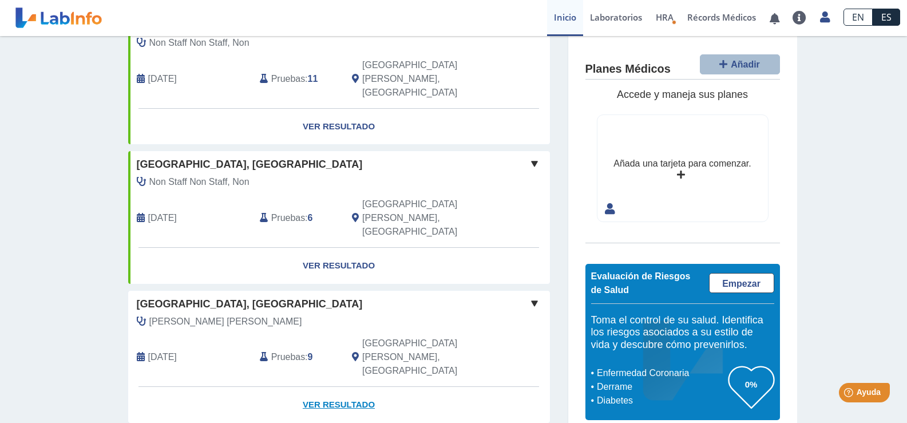
click at [353, 387] on link "Ver Resultado" at bounding box center [339, 405] width 422 height 36
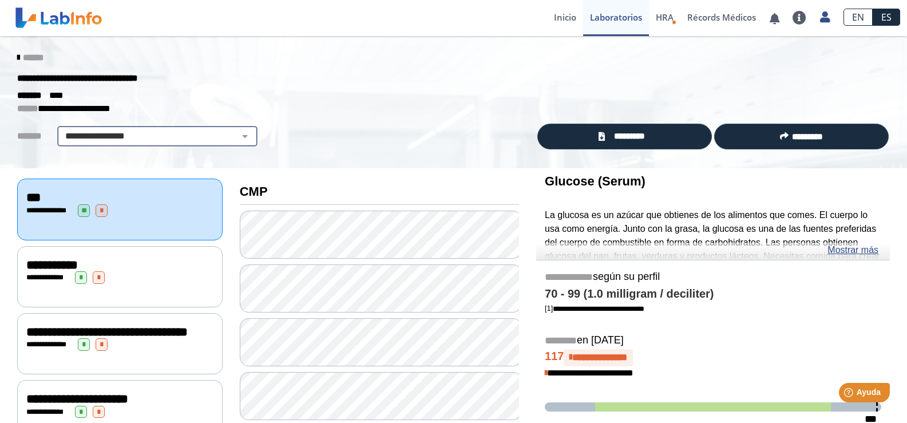
click at [235, 135] on select "**********" at bounding box center [157, 136] width 193 height 14
click at [61, 129] on select "**********" at bounding box center [157, 136] width 193 height 14
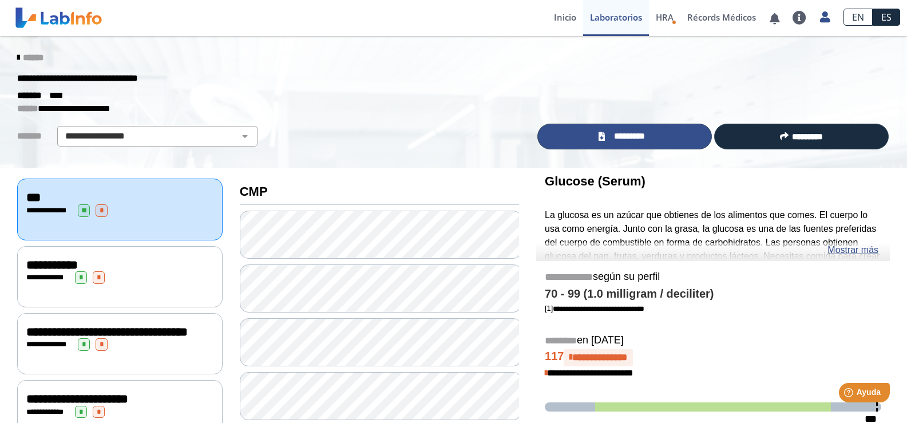
click at [657, 140] on link "*********" at bounding box center [624, 137] width 175 height 26
